Goal: Information Seeking & Learning: Learn about a topic

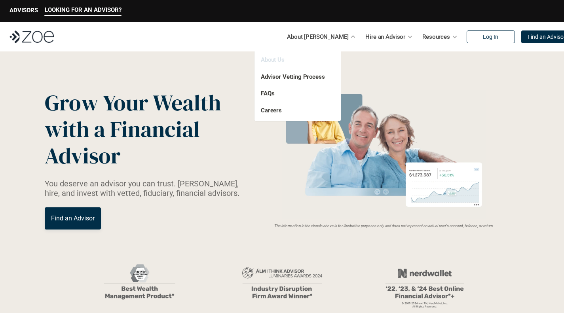
click at [275, 61] on link "About Us" at bounding box center [273, 59] width 24 height 7
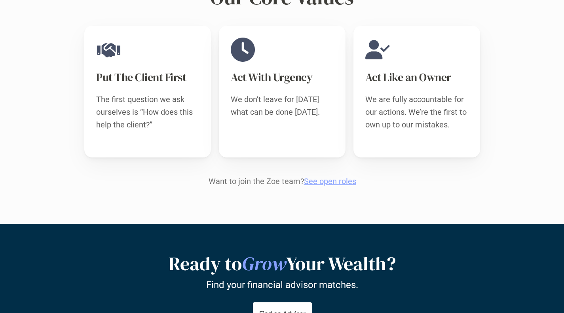
scroll to position [811, 0]
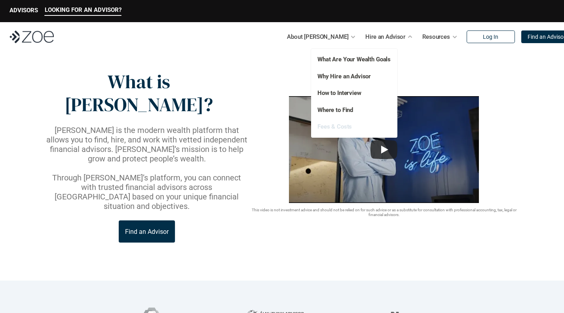
click at [347, 124] on link "Fees & Costs" at bounding box center [334, 126] width 34 height 7
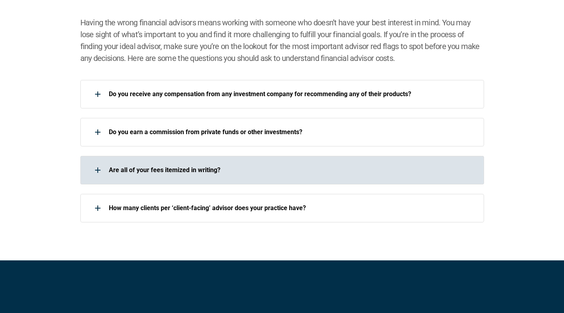
scroll to position [1135, 0]
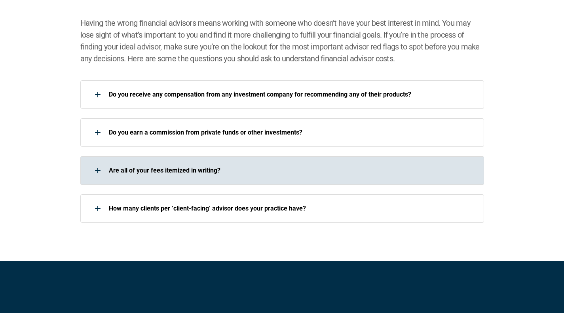
click at [220, 167] on p "Are all of your fees itemized in writing?" at bounding box center [291, 171] width 365 height 8
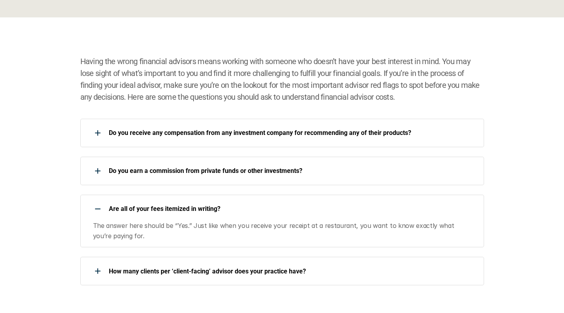
scroll to position [1096, 0]
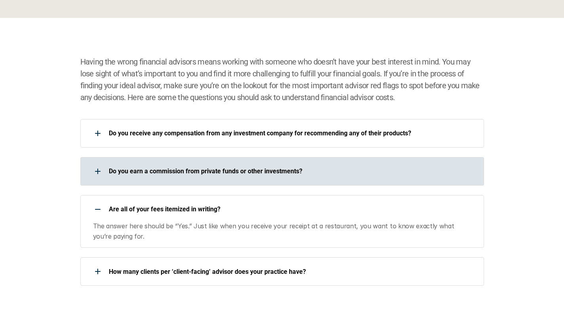
click at [294, 170] on p "Do you earn a commission from private funds or other investments?" at bounding box center [291, 171] width 365 height 8
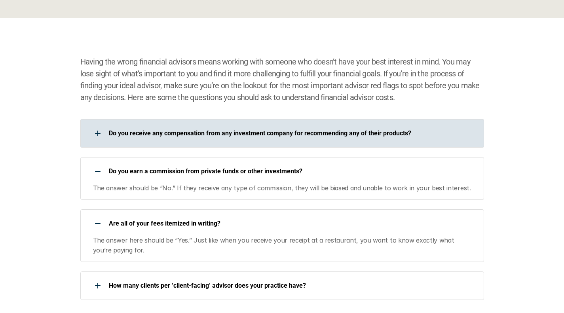
click at [314, 140] on div "Do you receive any compensation from any investment company for recommending an…" at bounding box center [276, 133] width 393 height 16
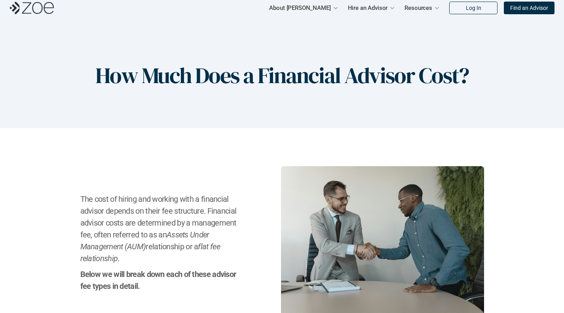
scroll to position [0, 0]
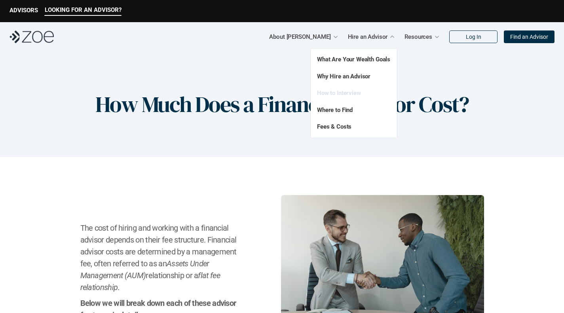
click at [353, 95] on link "How to Interview" at bounding box center [339, 92] width 44 height 7
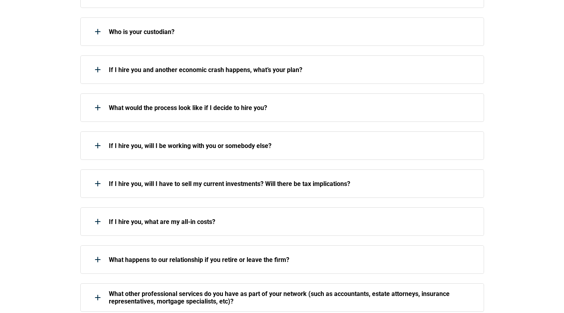
scroll to position [730, 0]
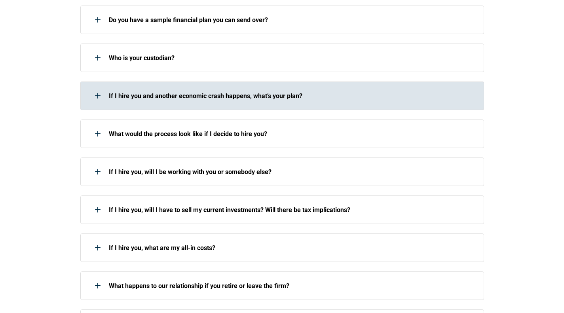
click at [313, 69] on div "Do you have a sample financial plan you can send over? Who is your custodian? I…" at bounding box center [282, 172] width 404 height 332
click at [90, 88] on div at bounding box center [98, 96] width 16 height 16
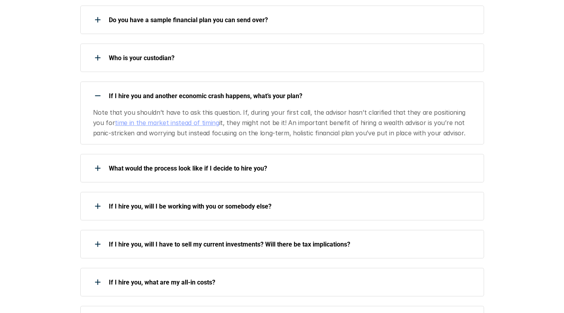
click at [95, 95] on use at bounding box center [98, 95] width 6 height 1
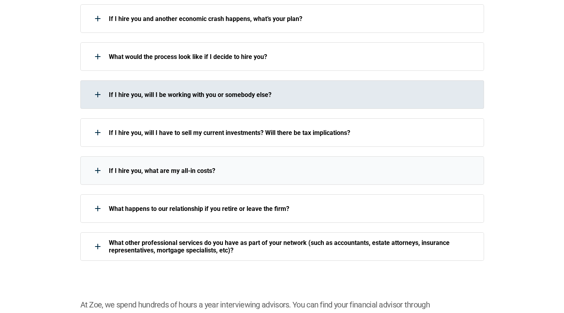
scroll to position [807, 0]
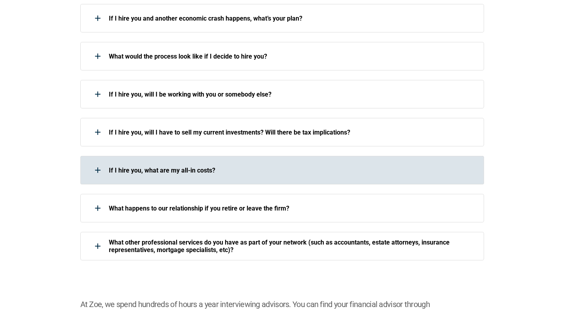
click at [91, 162] on div at bounding box center [98, 170] width 16 height 16
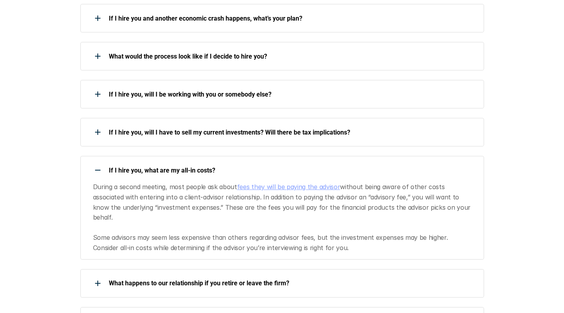
click at [91, 162] on div at bounding box center [98, 170] width 16 height 16
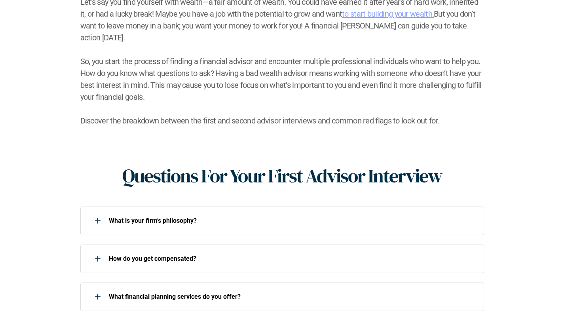
scroll to position [0, 0]
